Goal: Task Accomplishment & Management: Use online tool/utility

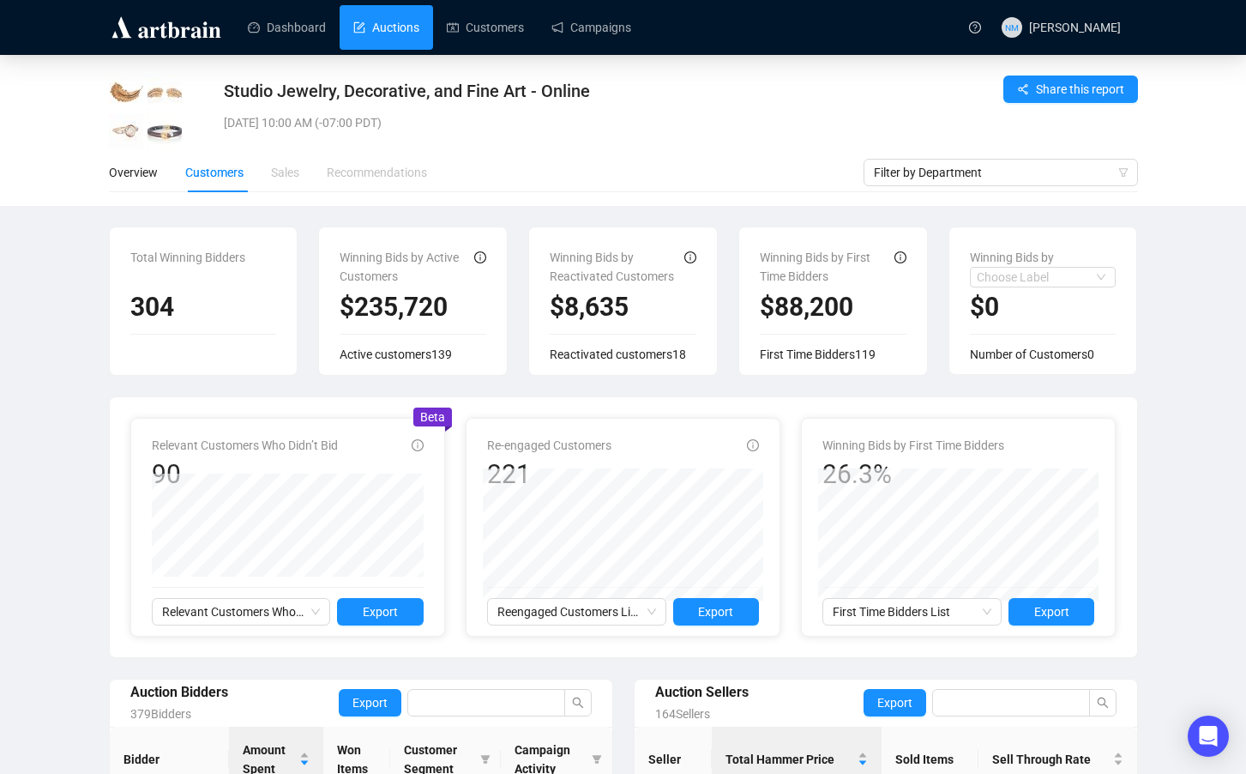
click at [413, 23] on link "Auctions" at bounding box center [386, 27] width 66 height 45
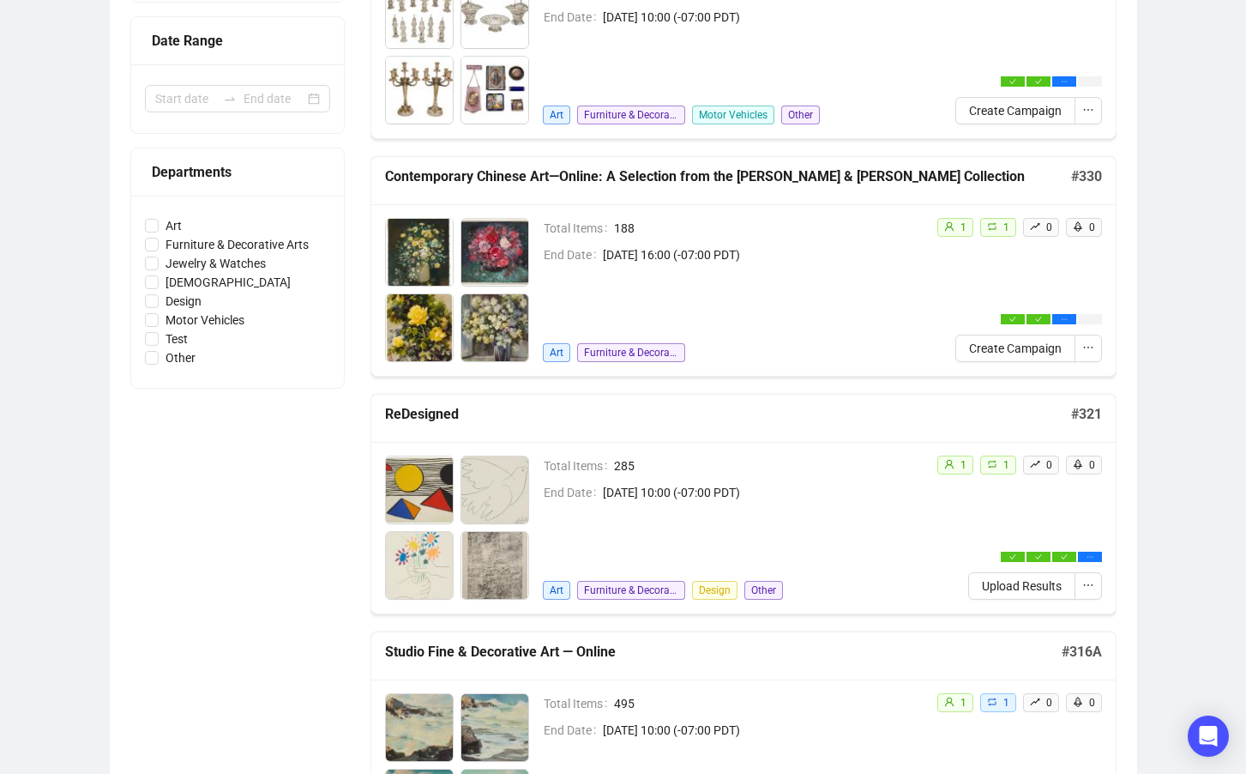
scroll to position [372, 0]
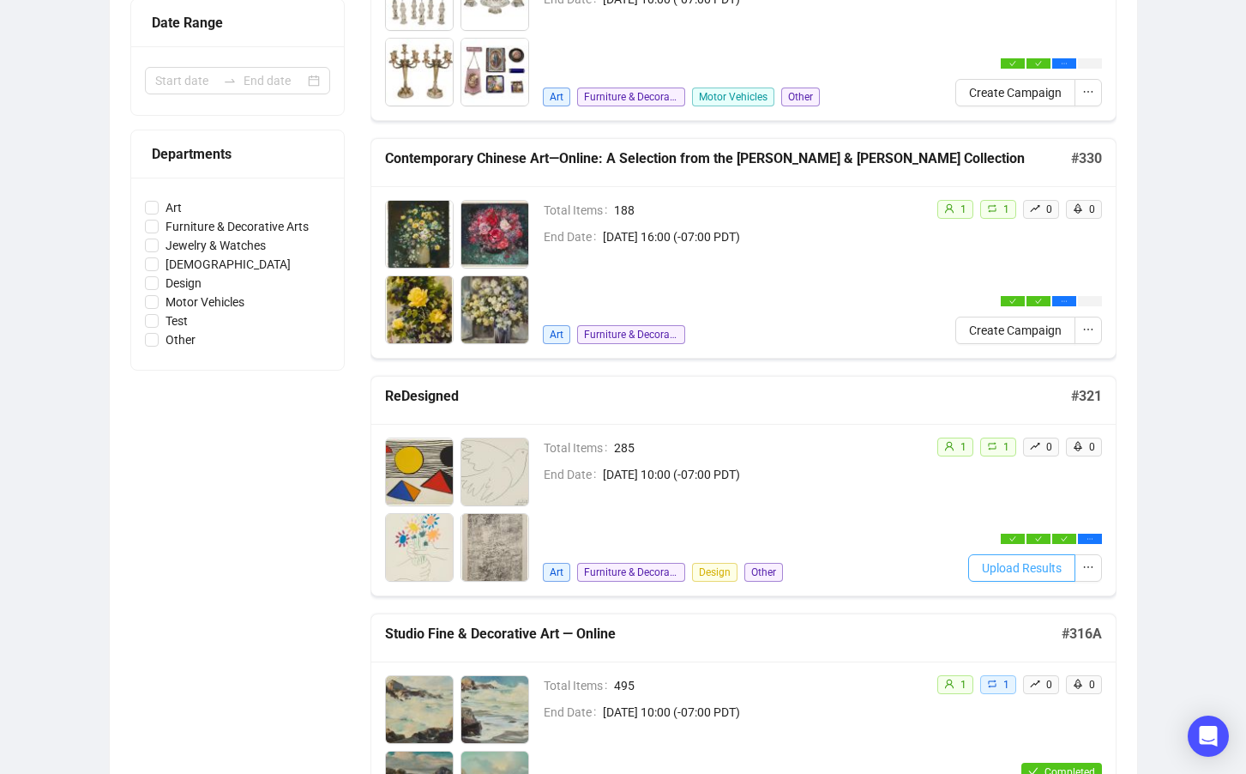
click at [1029, 570] on span "Upload Results" at bounding box center [1022, 567] width 80 height 19
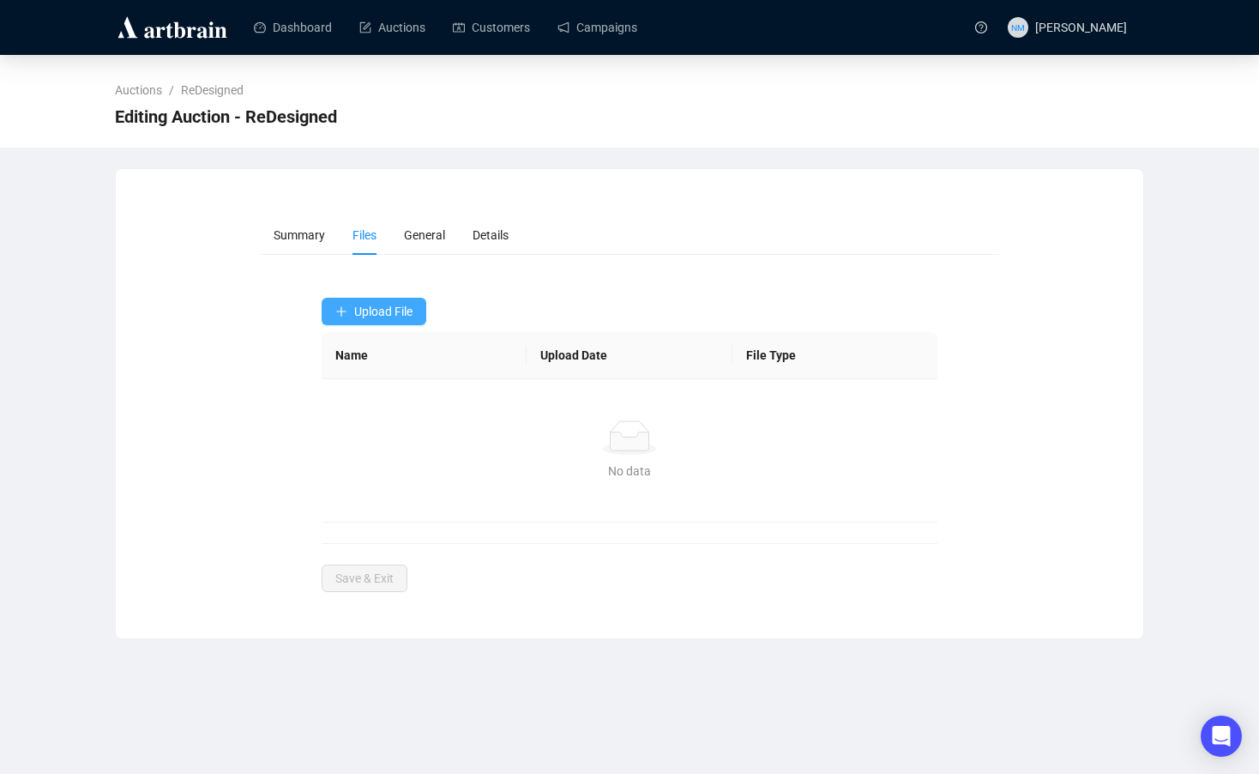
click at [401, 308] on span "Upload File" at bounding box center [383, 312] width 58 height 14
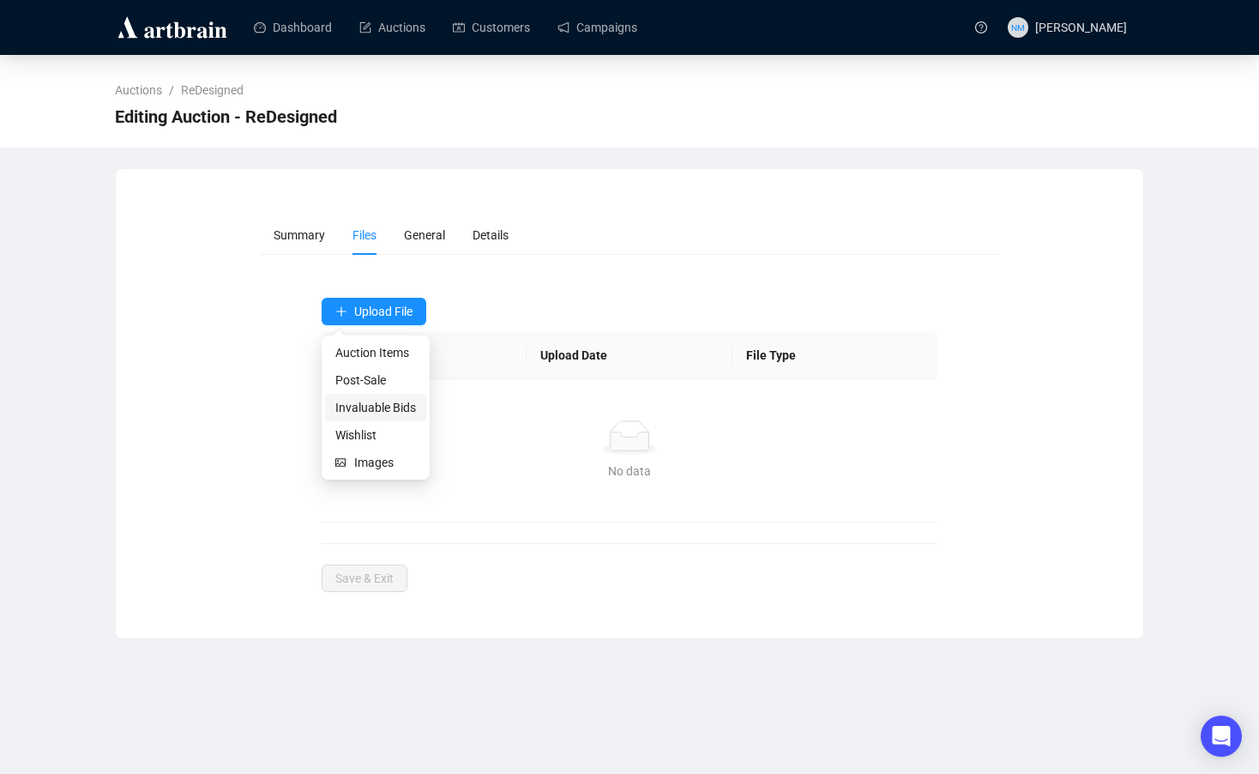
click at [376, 404] on span "Invaluable Bids" at bounding box center [375, 407] width 81 height 19
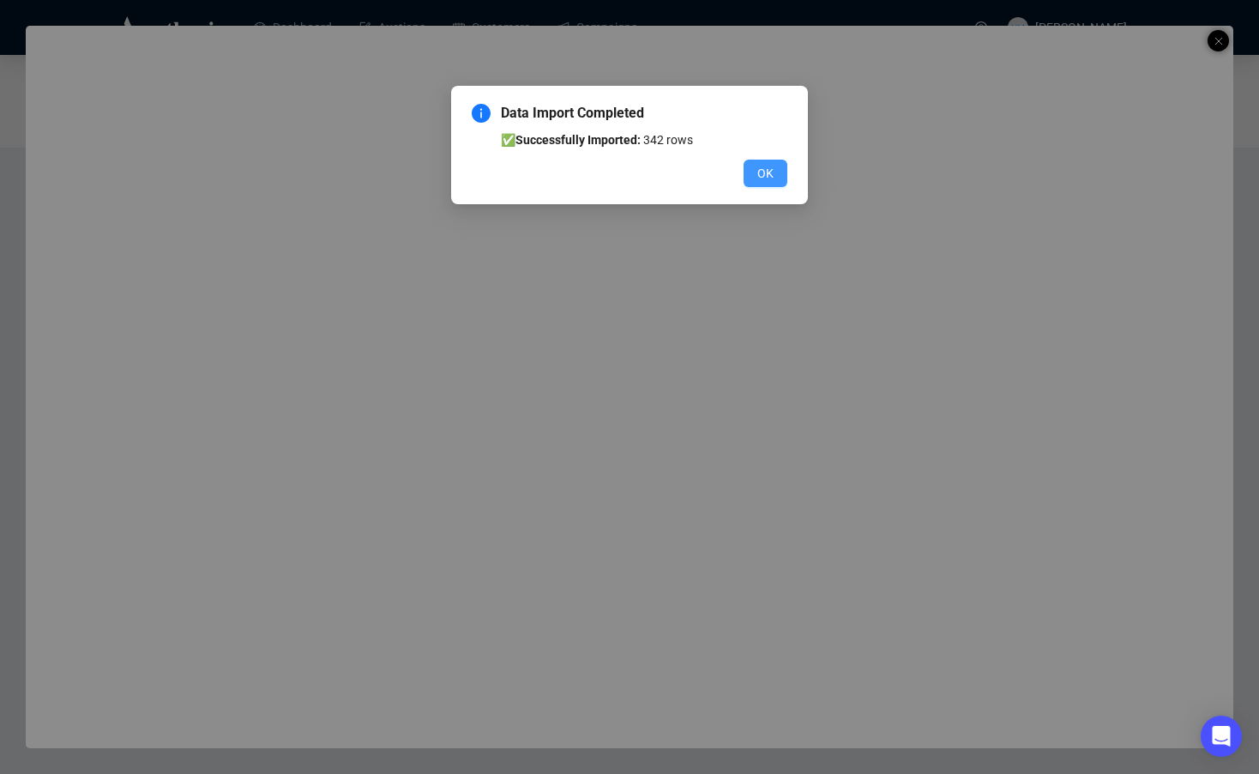
click at [770, 176] on span "OK" at bounding box center [765, 173] width 16 height 19
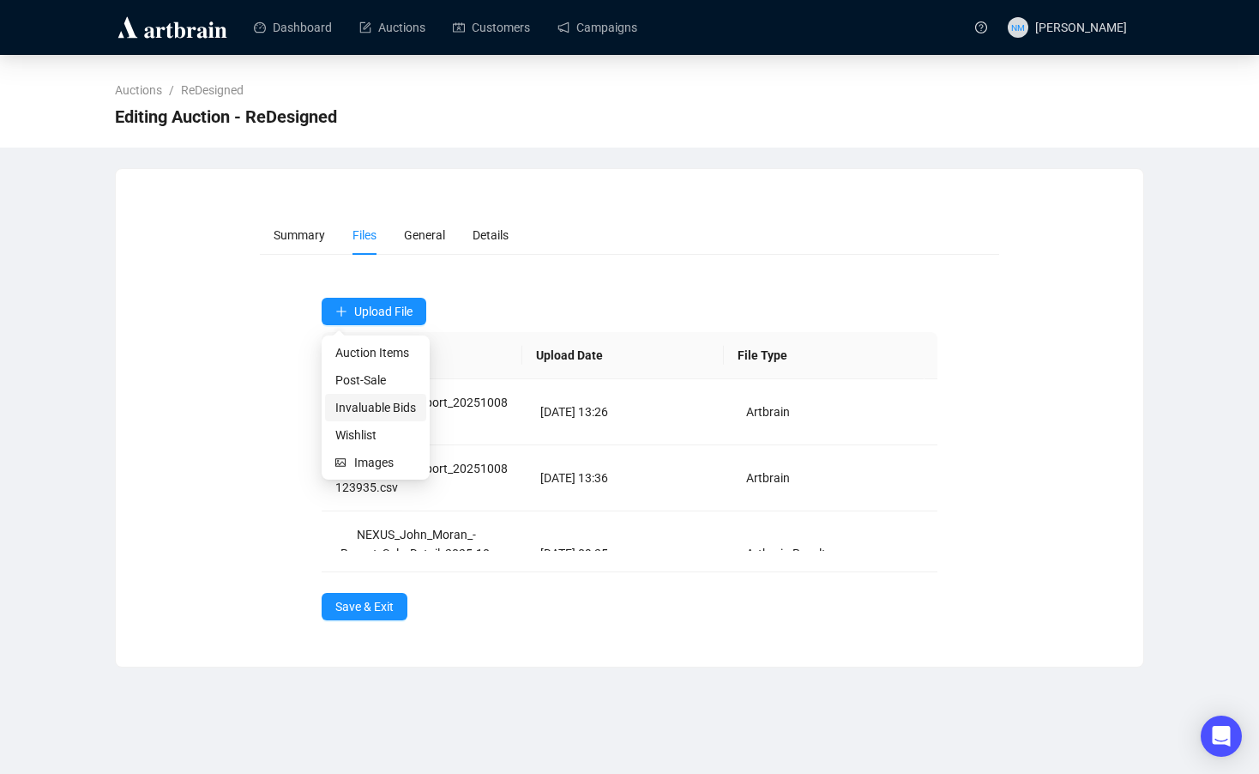
click at [375, 411] on span "Invaluable Bids" at bounding box center [375, 407] width 81 height 19
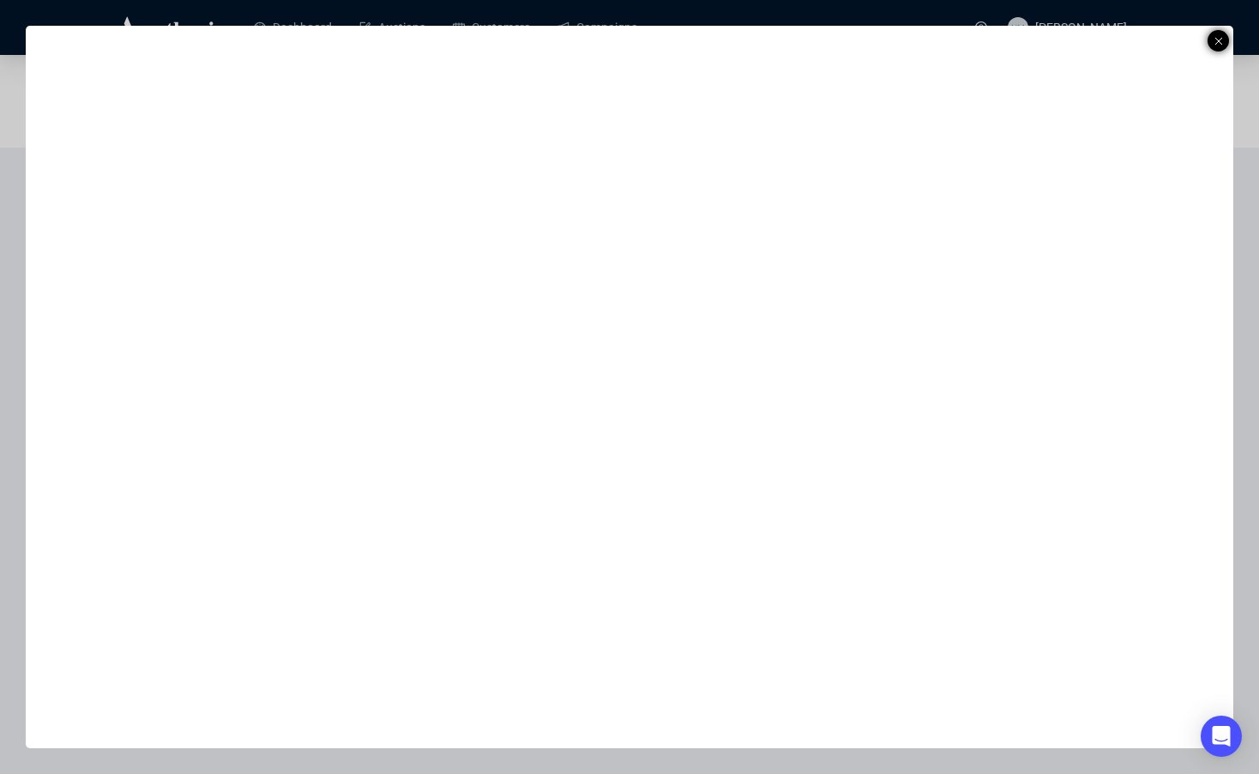
click at [1221, 40] on icon at bounding box center [1219, 41] width 9 height 21
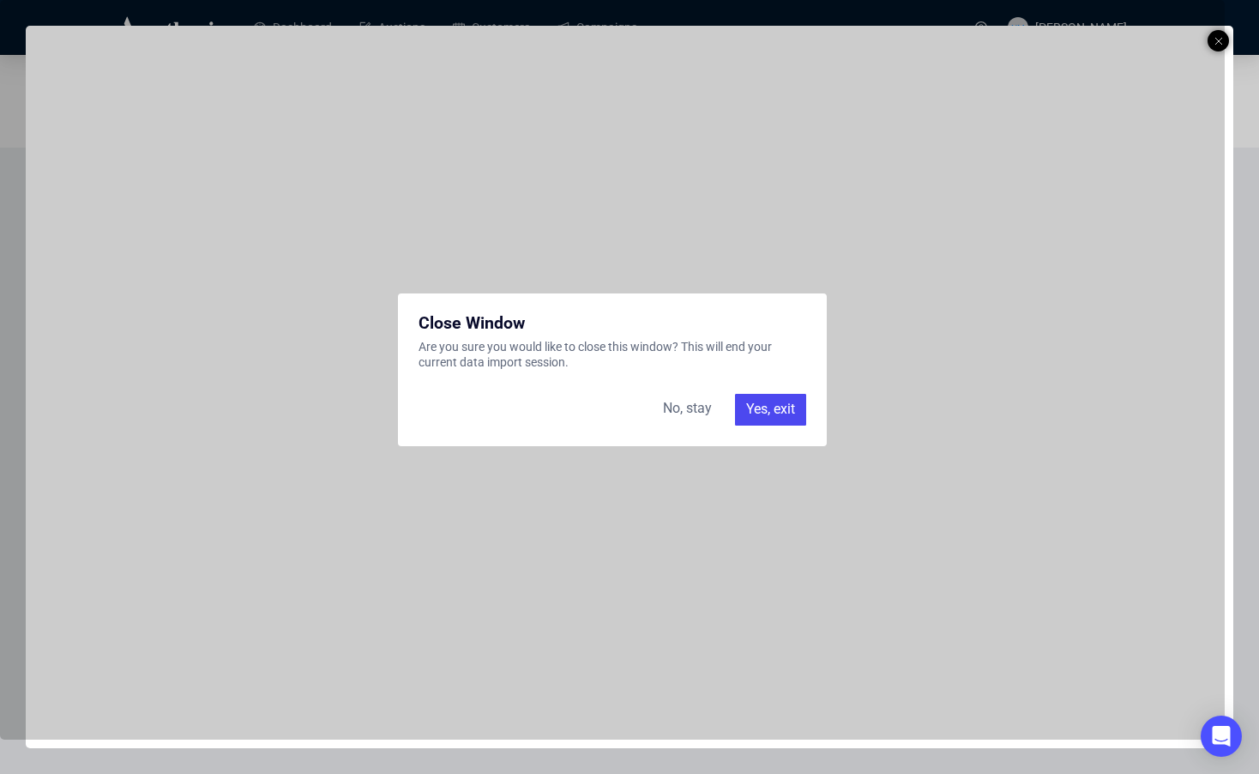
click at [757, 411] on div "Yes, exit" at bounding box center [770, 409] width 71 height 31
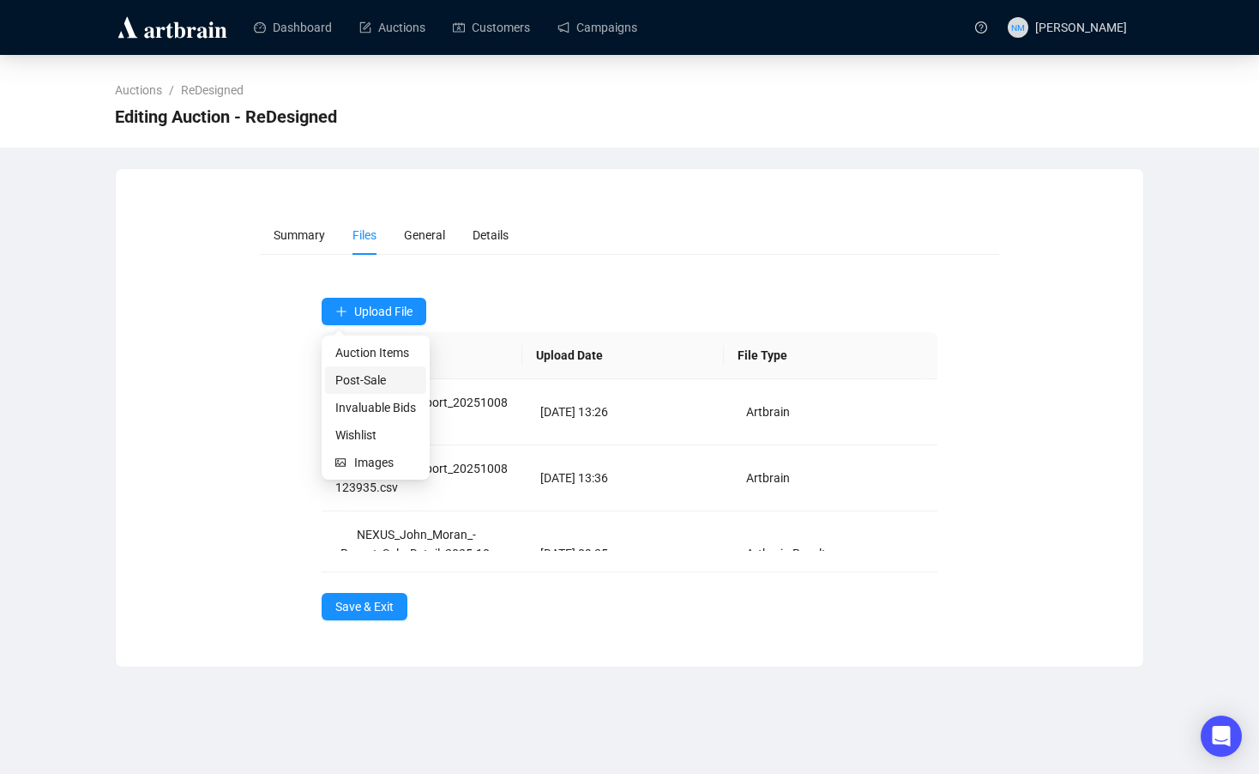
click at [371, 374] on span "Post-Sale" at bounding box center [375, 380] width 81 height 19
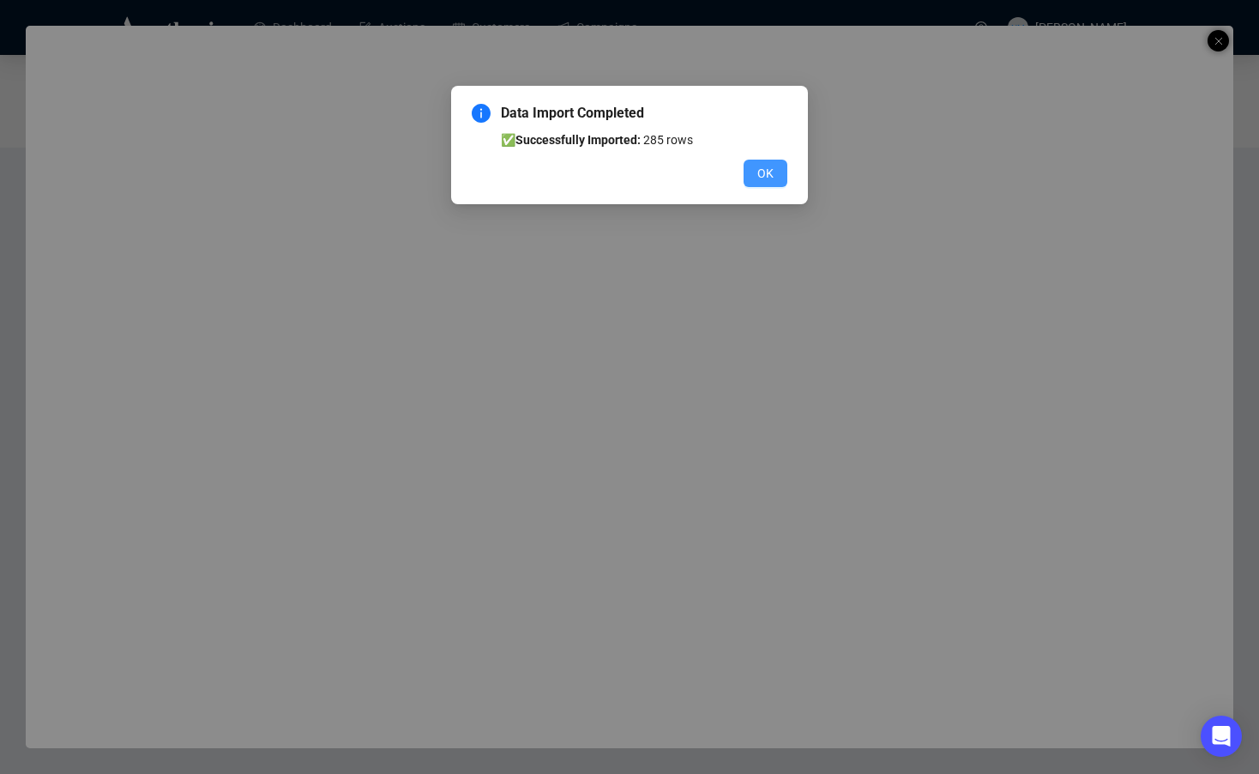
click at [763, 172] on span "OK" at bounding box center [765, 173] width 16 height 19
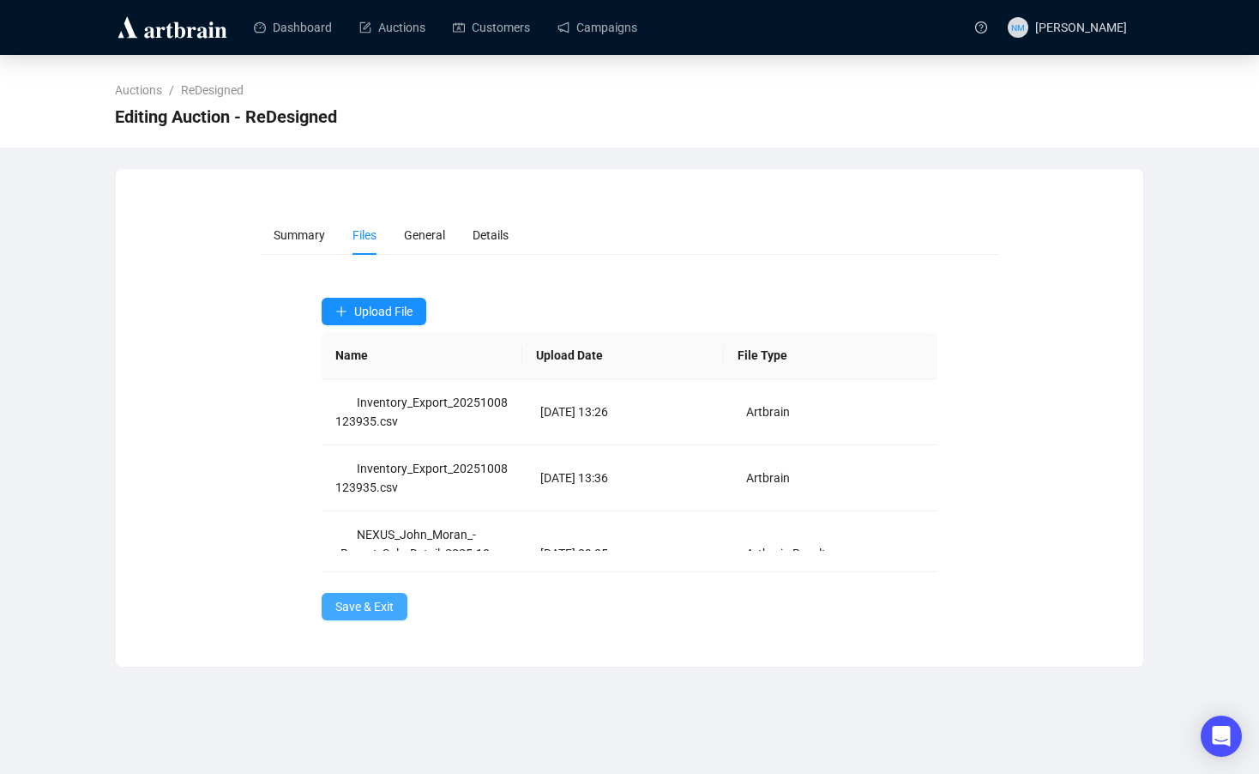
click at [363, 613] on span "Save & Exit" at bounding box center [364, 606] width 58 height 19
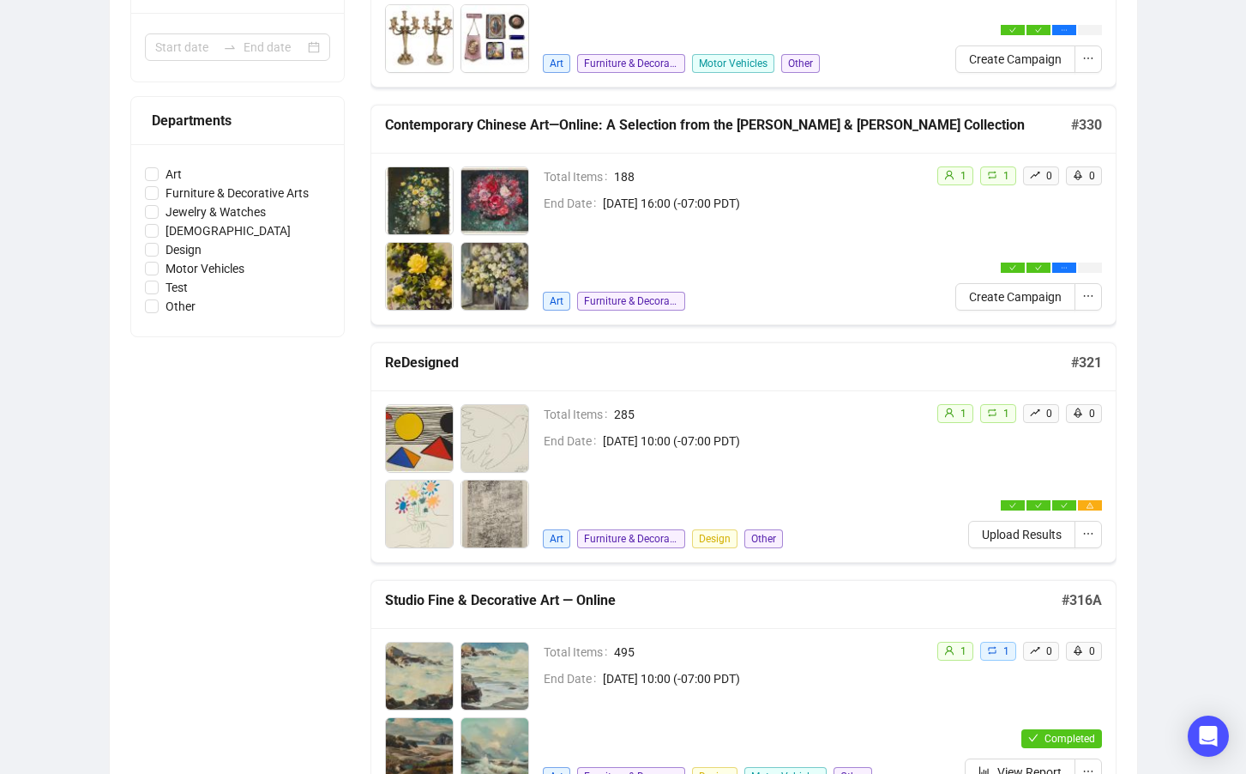
scroll to position [408, 0]
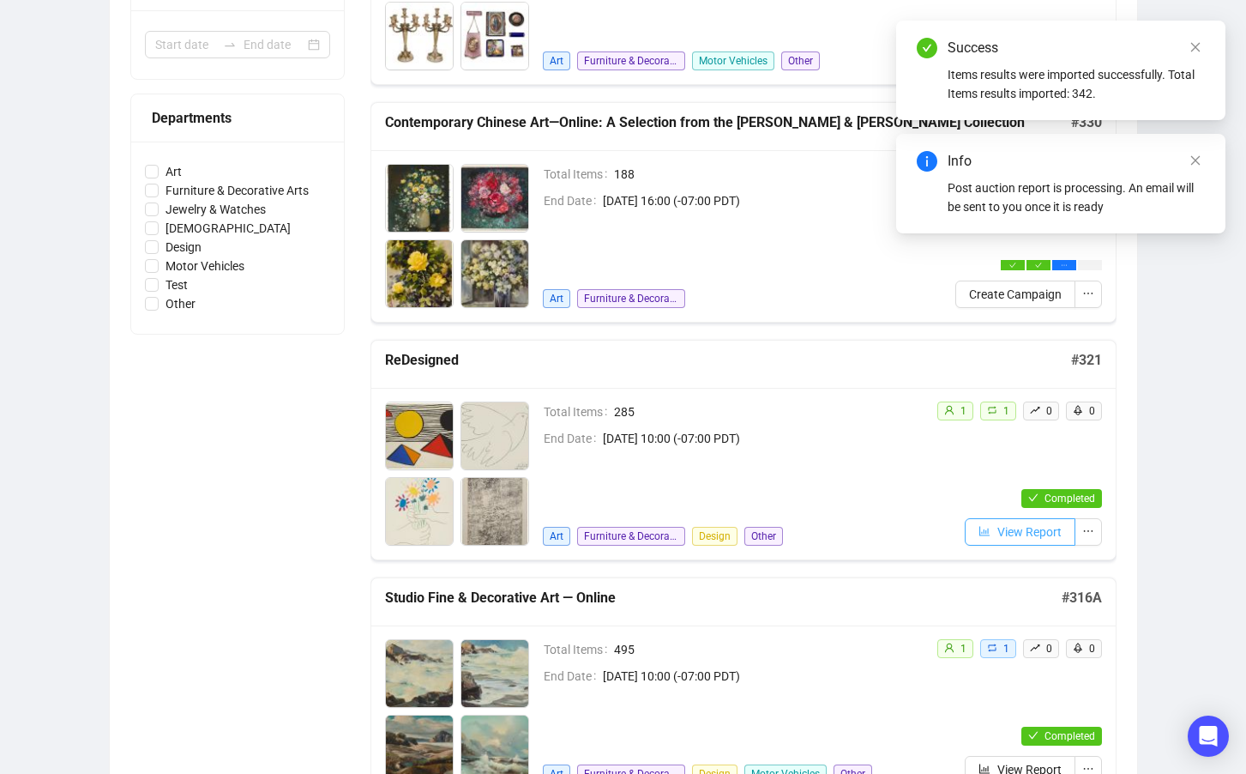
click at [1026, 536] on span "View Report" at bounding box center [1030, 531] width 64 height 19
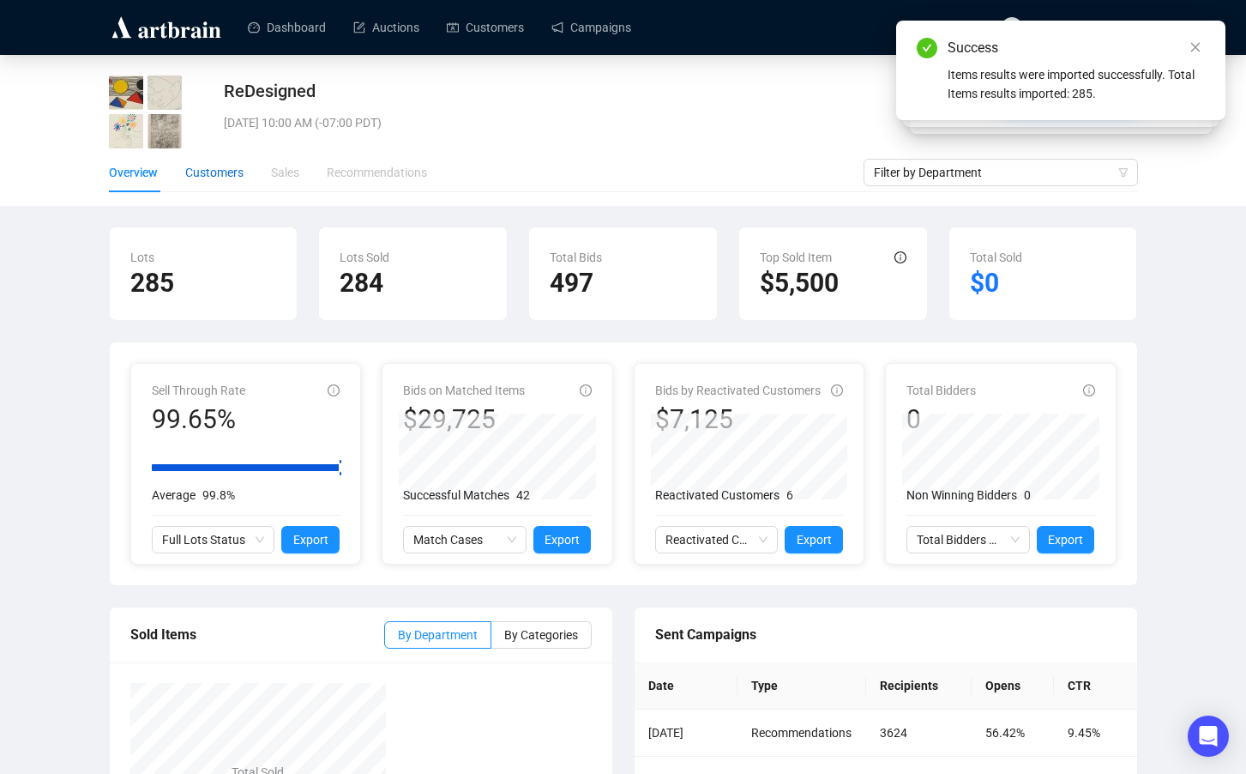
click at [205, 166] on div "Customers" at bounding box center [214, 172] width 58 height 19
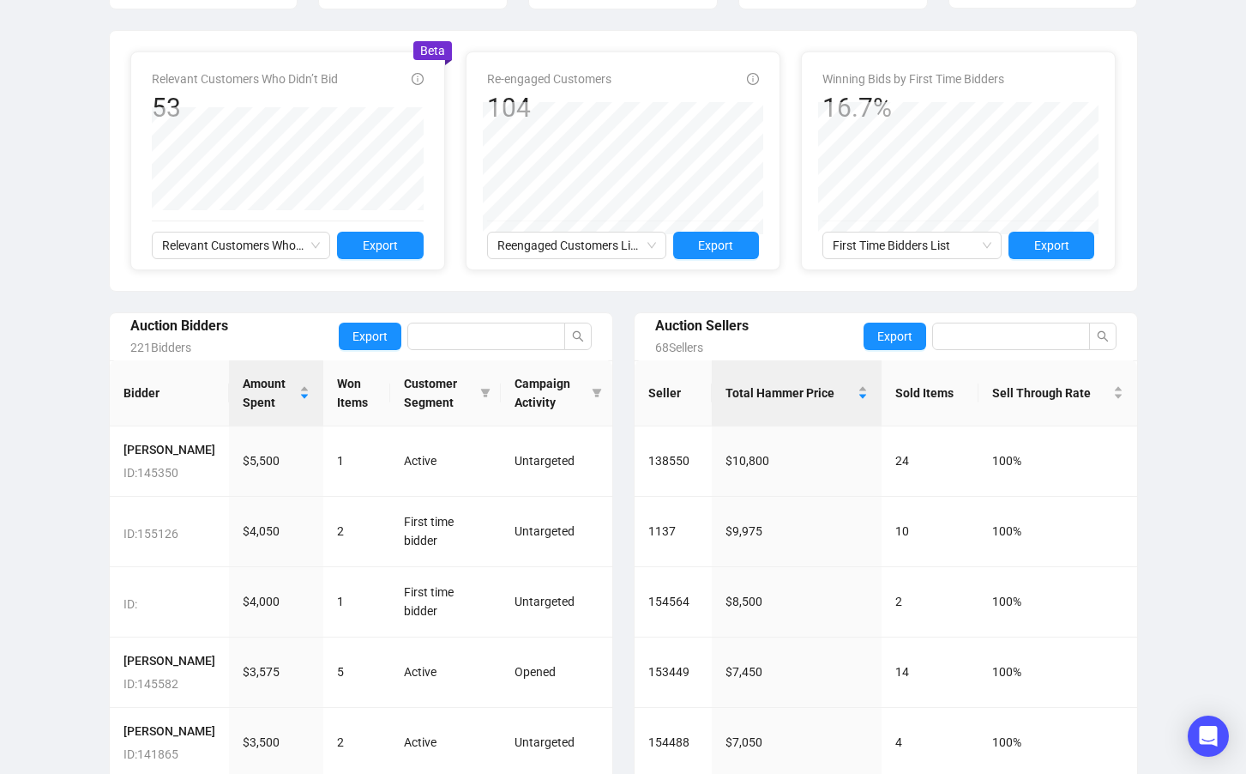
scroll to position [560, 0]
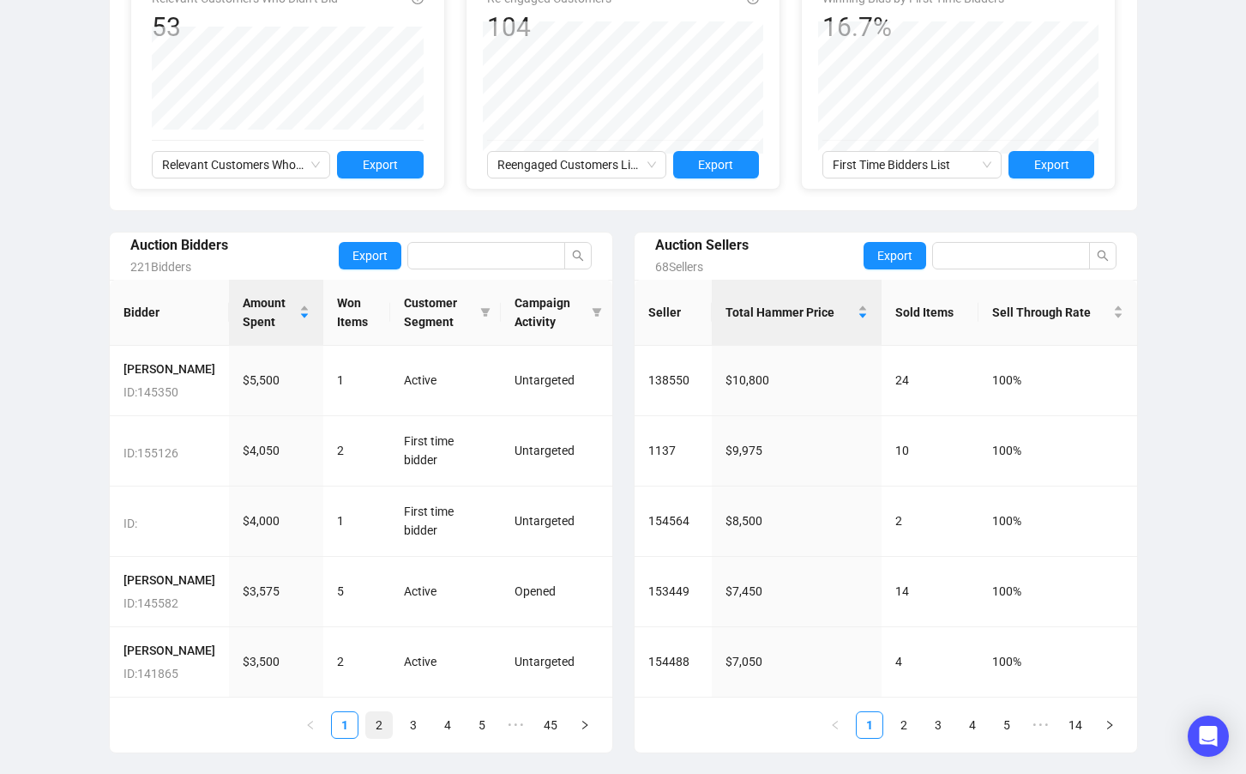
click at [383, 728] on link "2" at bounding box center [379, 725] width 26 height 26
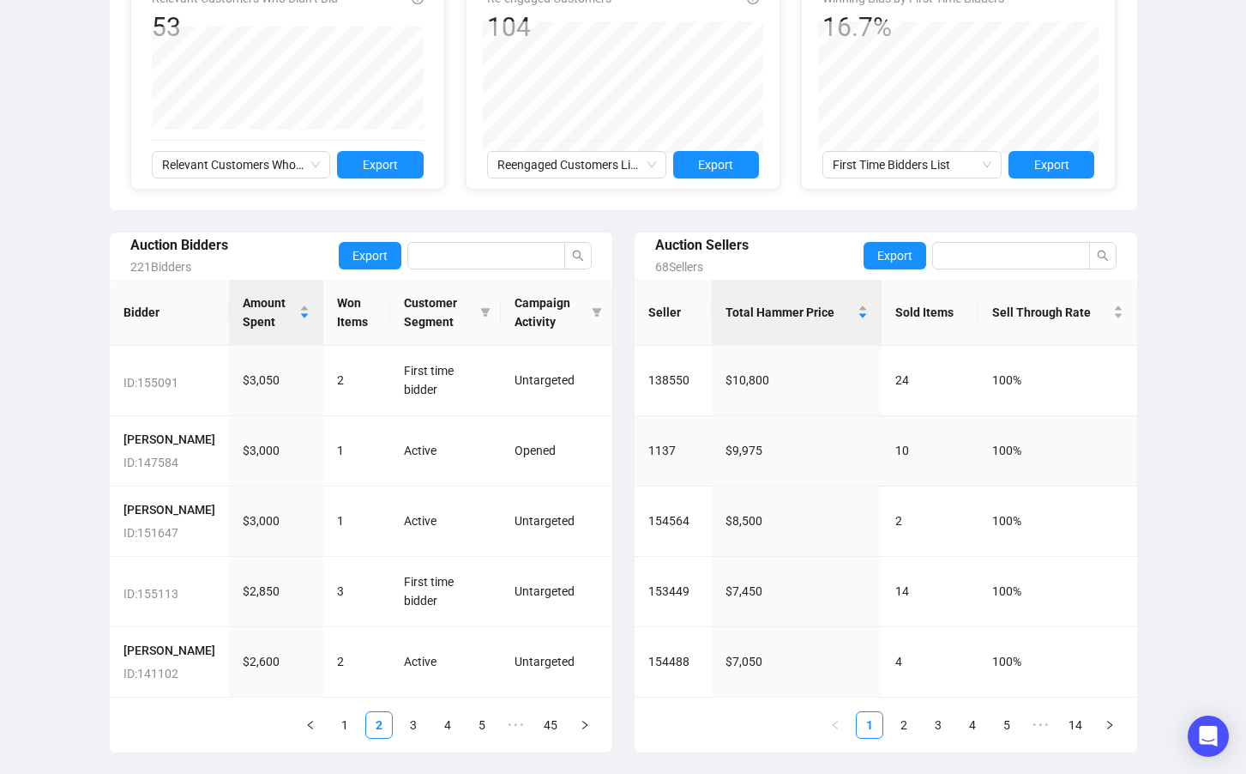
scroll to position [504, 0]
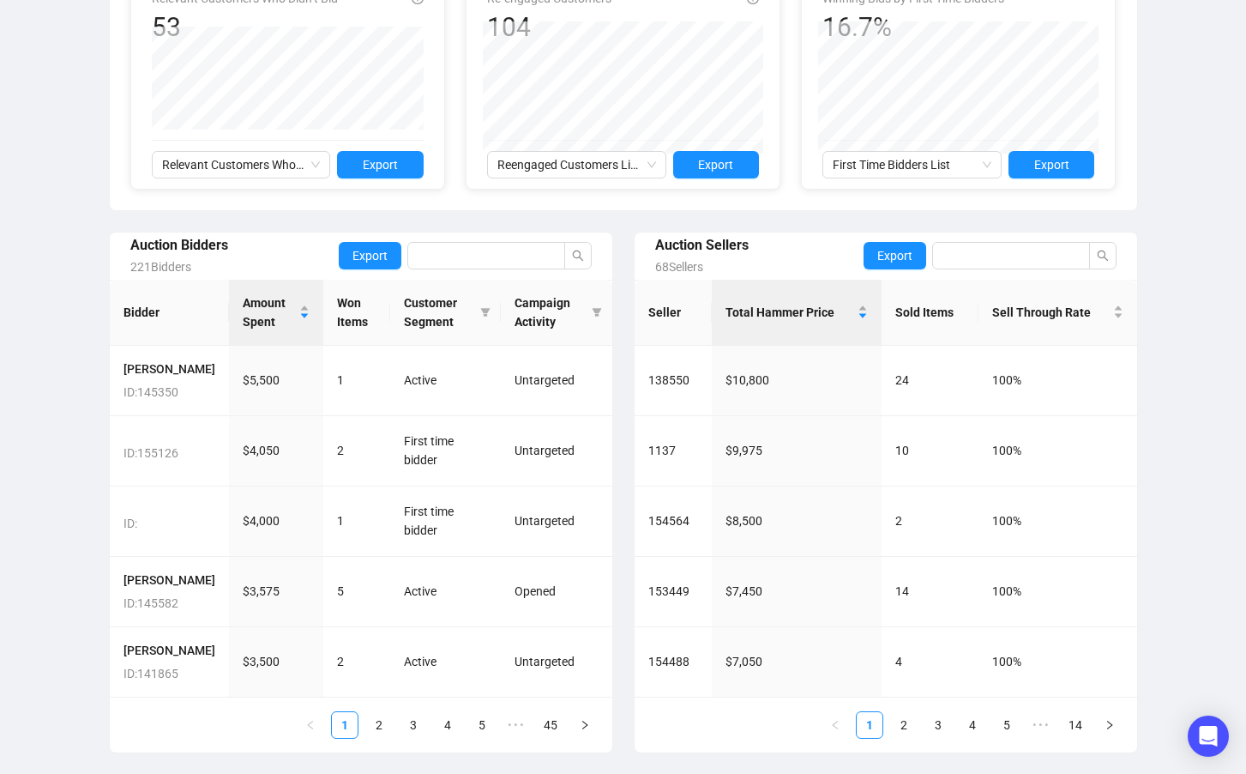
scroll to position [534, 0]
click at [378, 738] on link "2" at bounding box center [379, 725] width 26 height 26
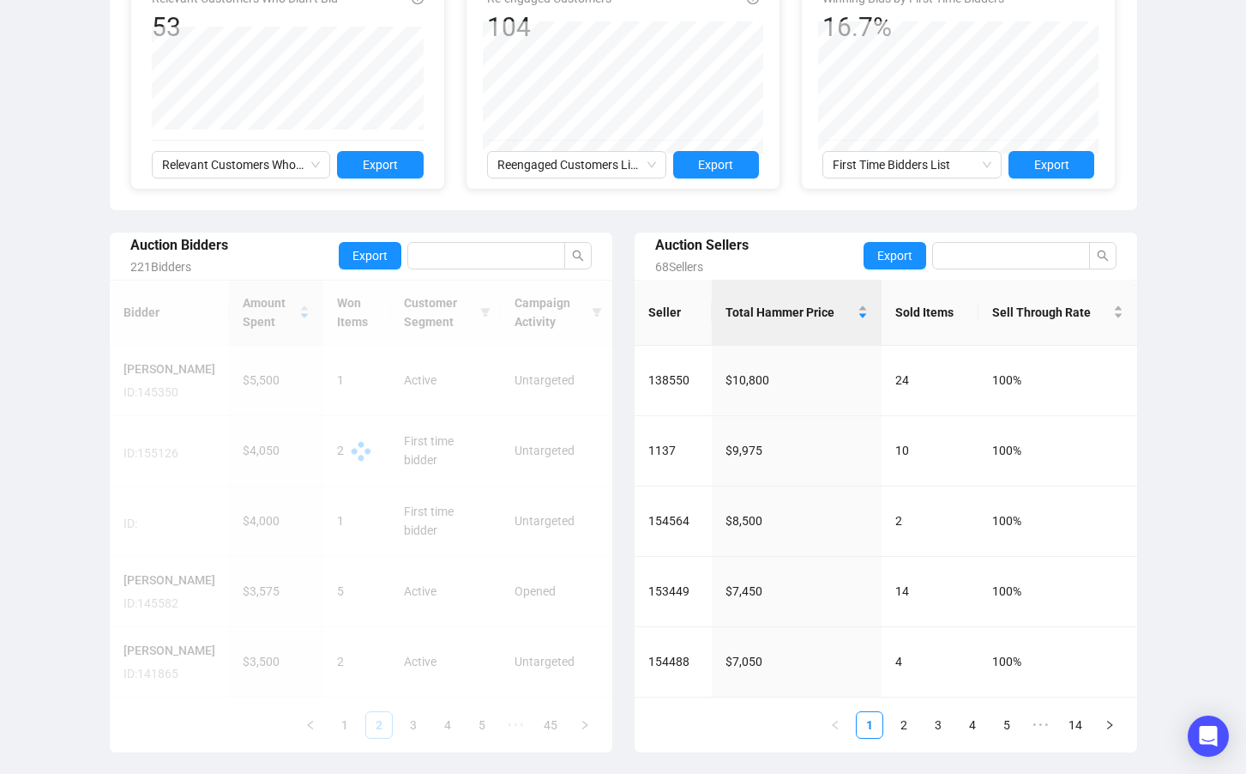
scroll to position [504, 0]
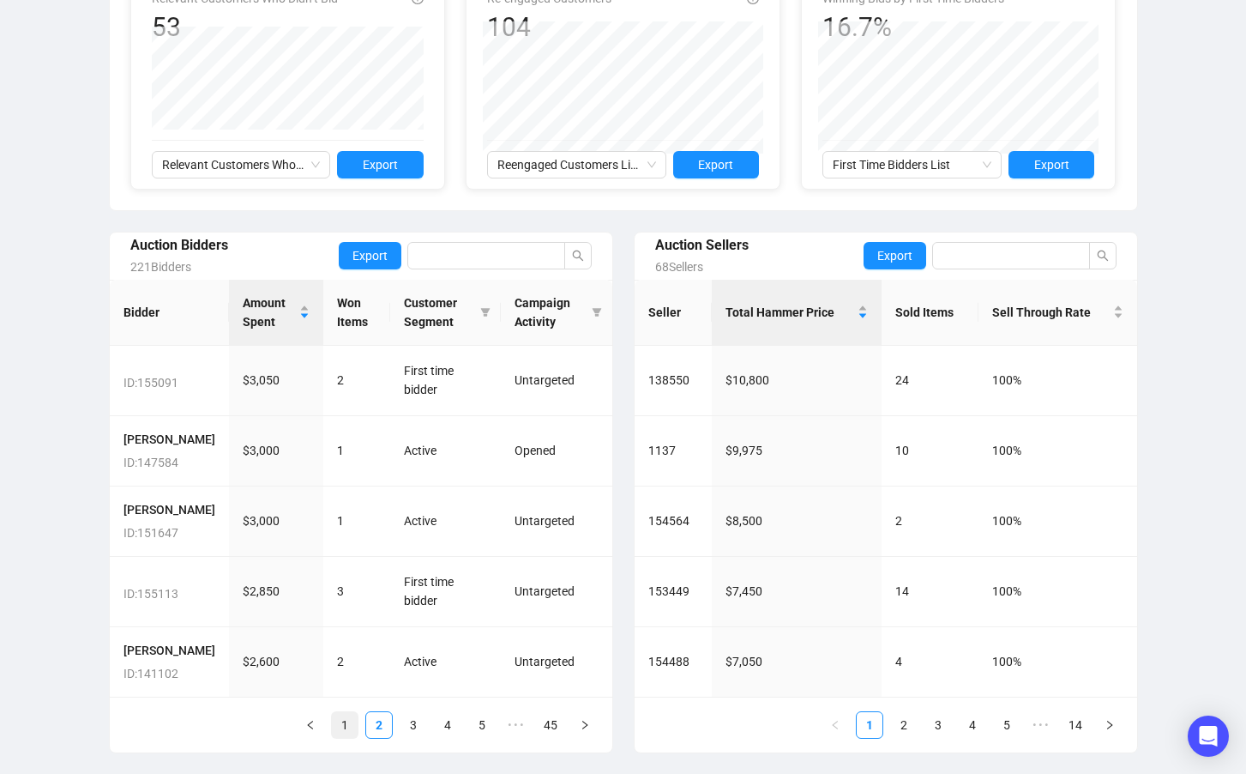
click at [344, 722] on link "1" at bounding box center [345, 725] width 26 height 26
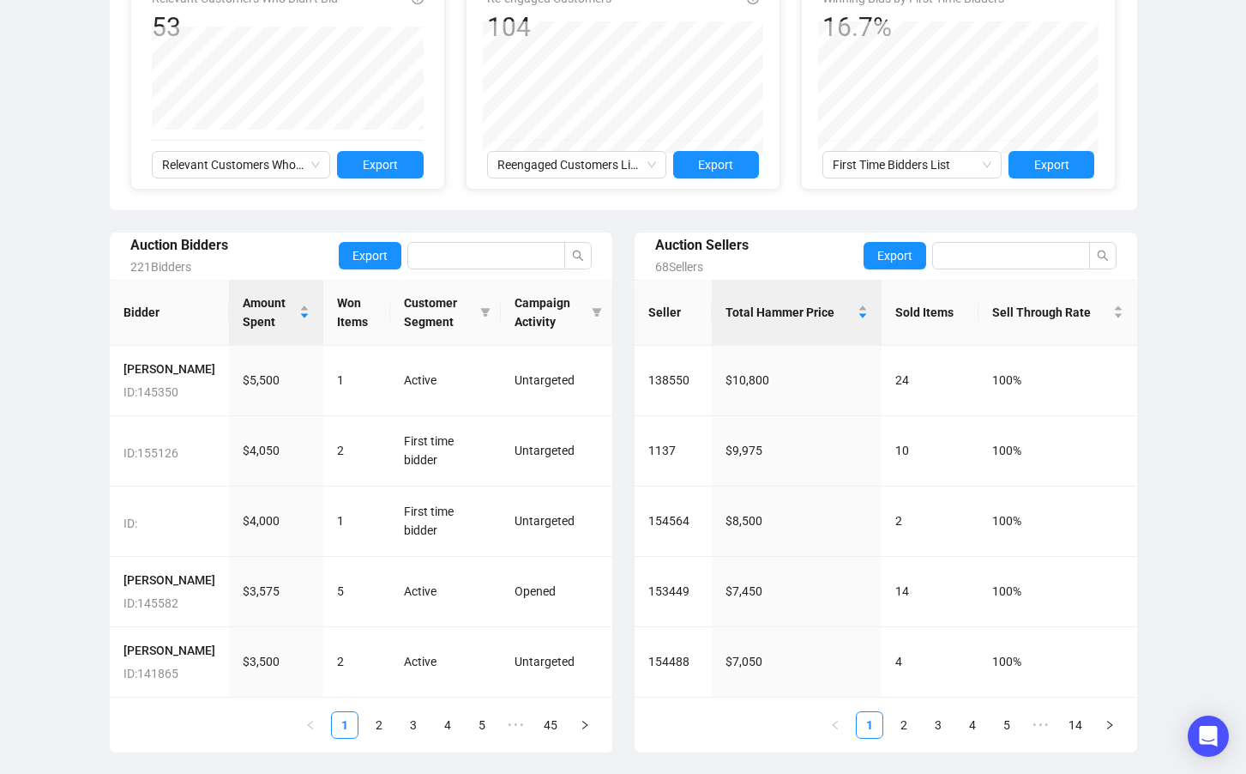
scroll to position [560, 0]
click at [387, 726] on link "2" at bounding box center [379, 725] width 26 height 26
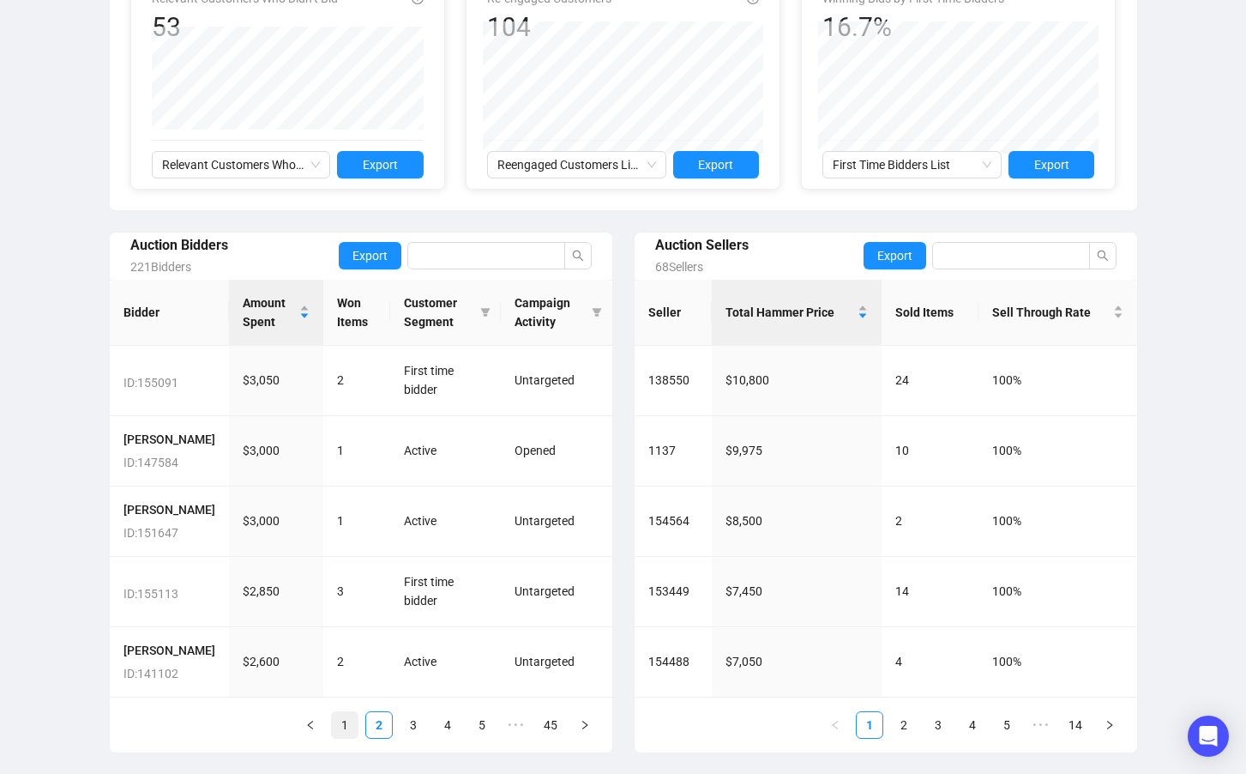
click at [347, 728] on link "1" at bounding box center [345, 725] width 26 height 26
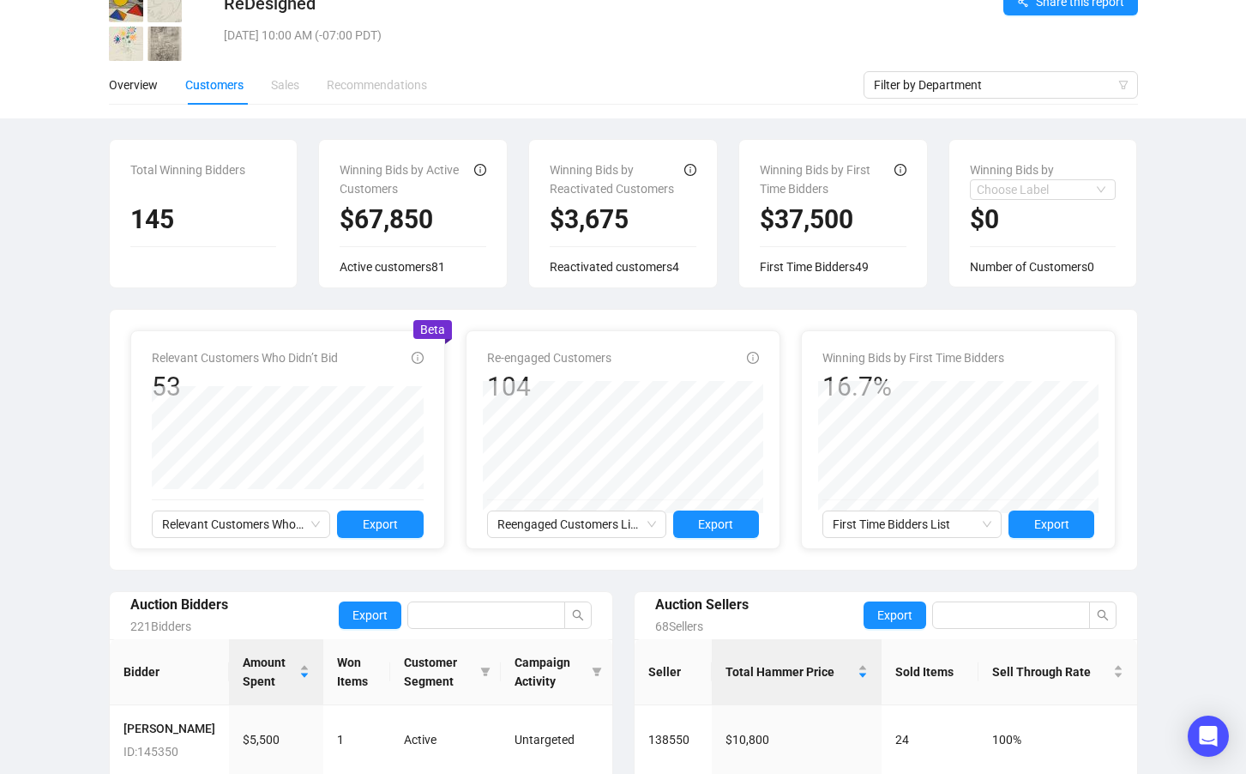
scroll to position [0, 0]
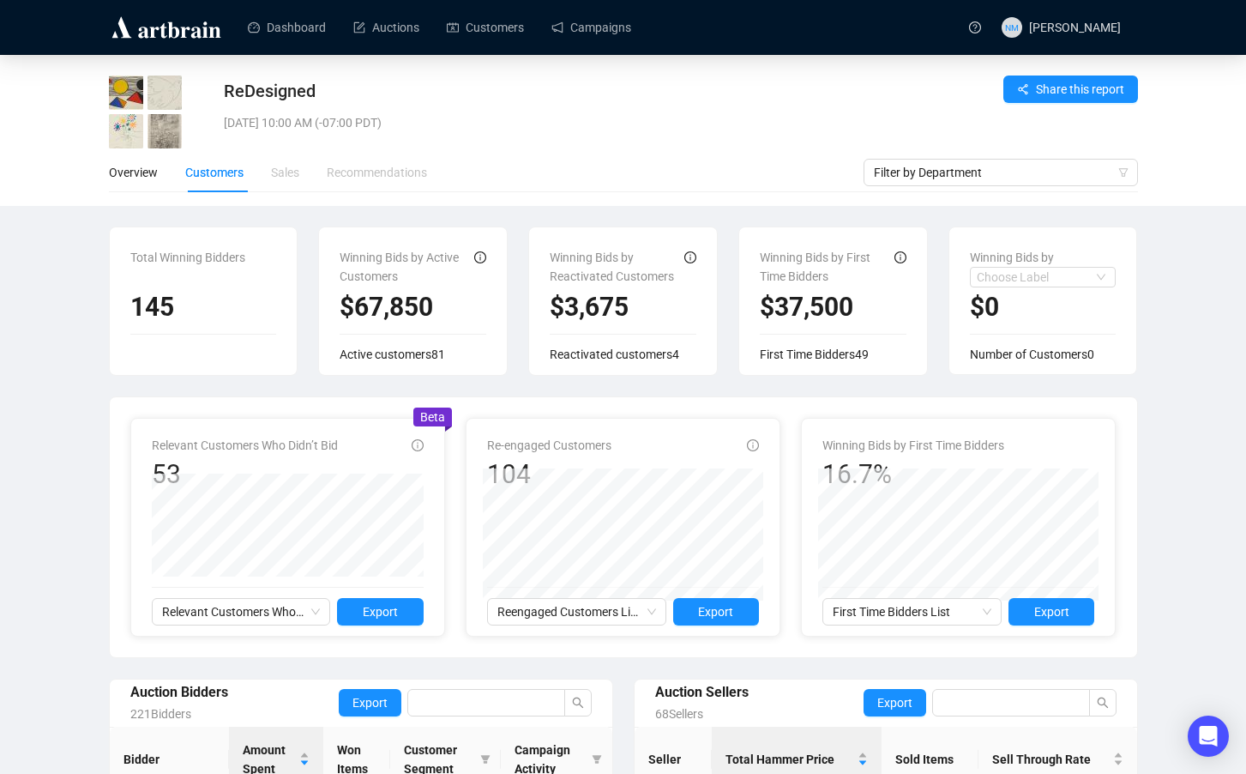
click at [597, 178] on div "Overview Customers Sales Recommendations" at bounding box center [486, 172] width 755 height 39
click at [592, 178] on div "Overview Customers Sales Recommendations" at bounding box center [486, 172] width 755 height 39
